Goal: Navigation & Orientation: Find specific page/section

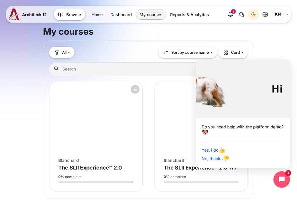
click at [288, 62] on icon "Close chat widget" at bounding box center [289, 61] width 4 height 4
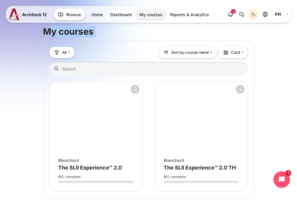
drag, startPoint x: 86, startPoint y: 54, endPoint x: 46, endPoint y: 31, distance: 46.4
click at [47, 30] on div "My courses Blocks All All In progress Future" at bounding box center [148, 108] width 211 height 182
copy div "My courses Blocks All All In progress Future Past Starred Removed from view Sor…"
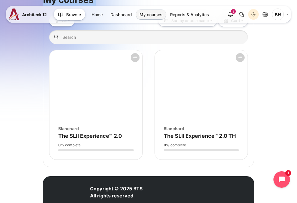
scroll to position [53, 0]
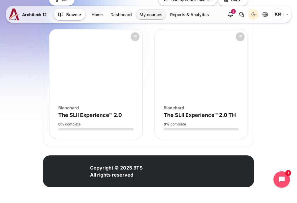
click at [180, 109] on div "Course image [PERSON_NAME]" at bounding box center [201, 108] width 75 height 6
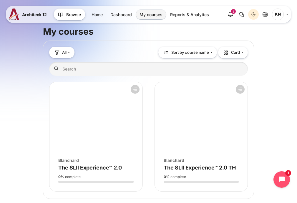
click at [231, 12] on div "3" at bounding box center [233, 11] width 5 height 5
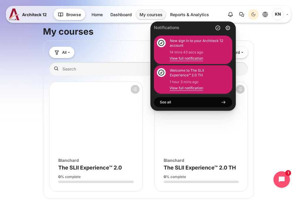
scroll to position [29, 0]
click at [272, 56] on div "My courses Blocks All" at bounding box center [148, 136] width 297 height 239
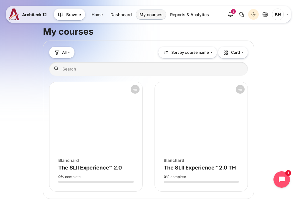
click at [96, 13] on link "Home" at bounding box center [97, 15] width 18 height 10
